Goal: Browse casually

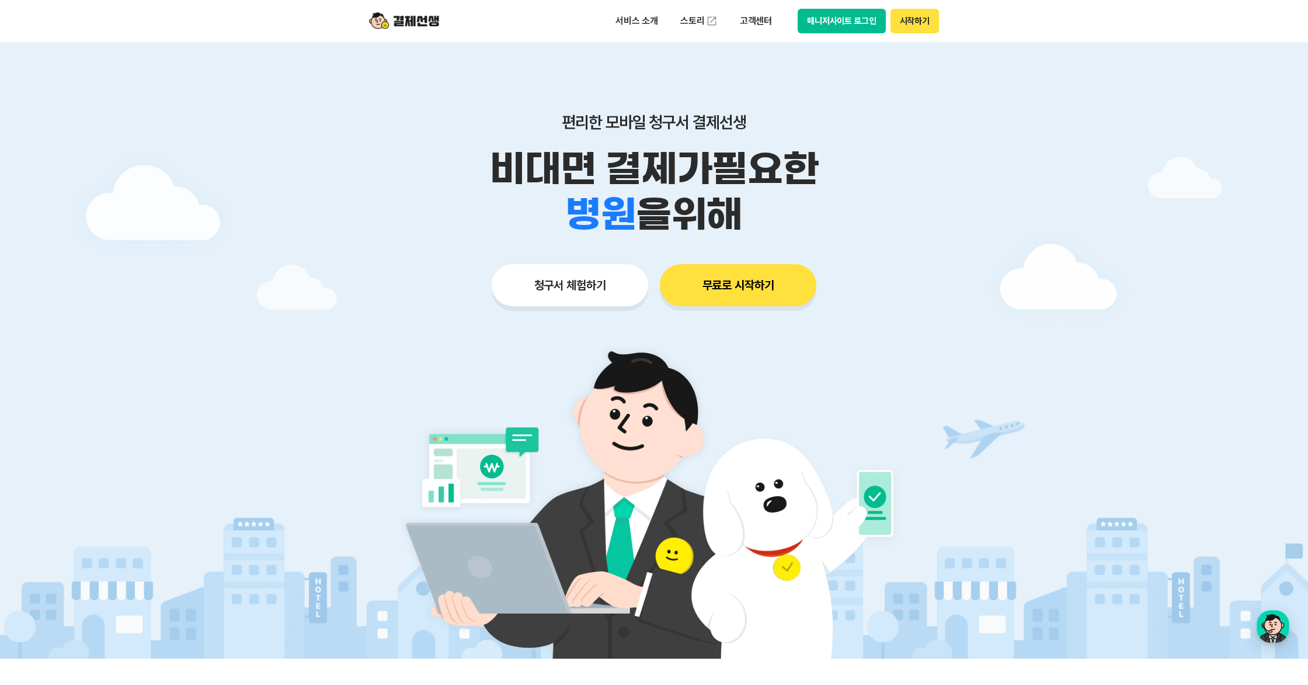
click at [1045, 487] on img at bounding box center [861, 570] width 1727 height 175
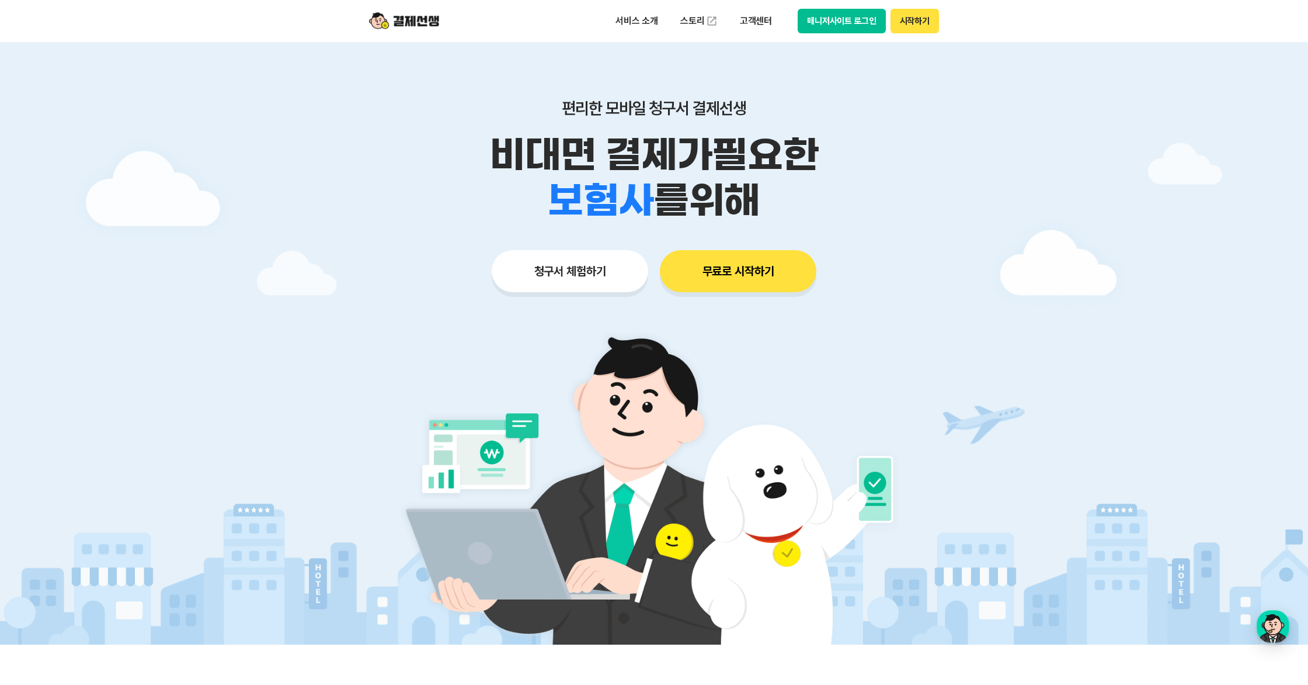
scroll to position [13, 0]
click at [678, 315] on div "편리한 모바일 청구서 결제선생 비대면 결제가 필요한 학원 공부방 호텔 쇼핑몰 병원 배달 보험사 항공사 골프장 을 위해 청구서 체험하기 무료로 …" at bounding box center [654, 173] width 598 height 289
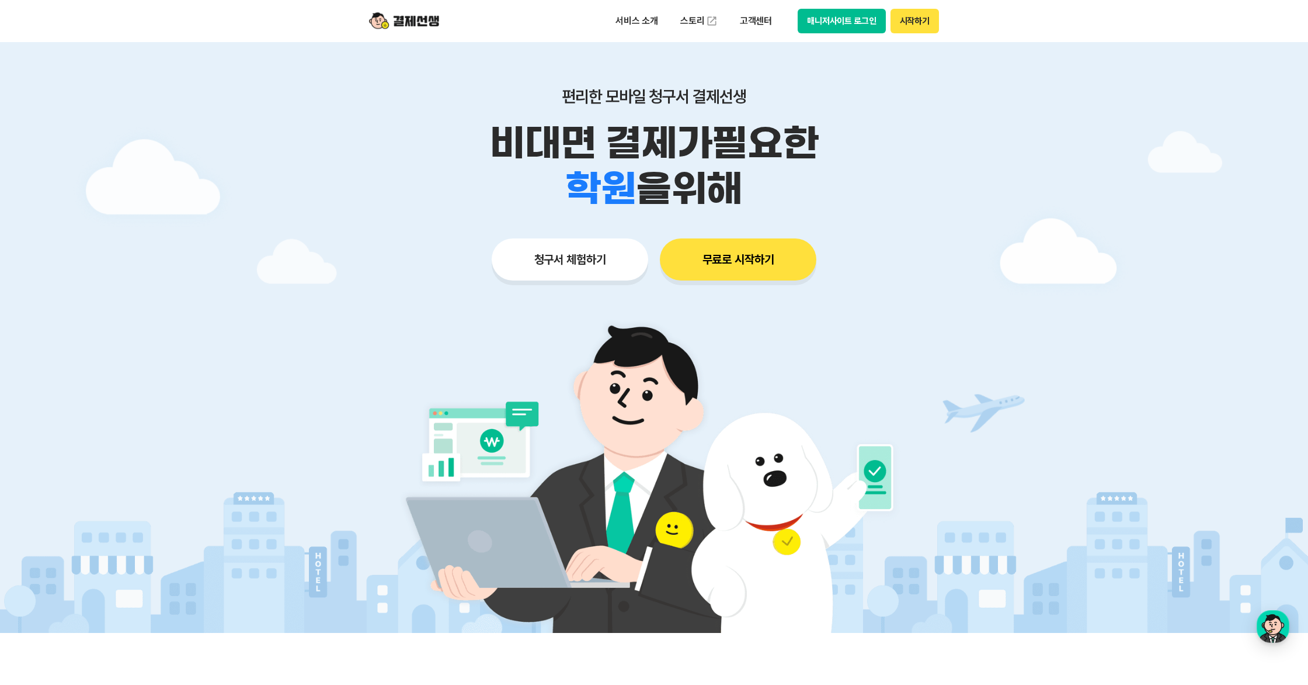
scroll to position [25, 0]
